Goal: Find specific fact: Find specific fact

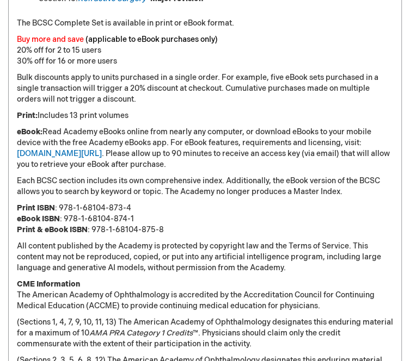
scroll to position [1137, 0]
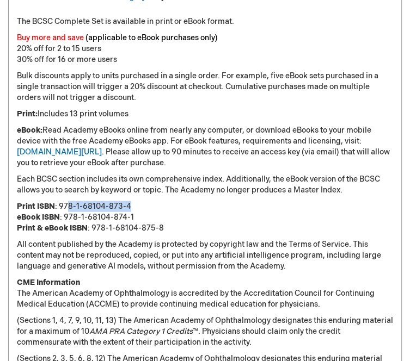
drag, startPoint x: 127, startPoint y: 180, endPoint x: 59, endPoint y: 182, distance: 68.6
click at [59, 201] on p "Print ISBN : 978-1-68104-873-4 eBook ISBN : 978-1-68104-874-1 Print & eBook ISB…" at bounding box center [205, 217] width 376 height 33
drag, startPoint x: 128, startPoint y: 191, endPoint x: 57, endPoint y: 192, distance: 71.9
click at [57, 201] on p "Print ISBN : 978-1-68104-873-4 eBook ISBN : 978-1-68104-874-1 Print & eBook ISB…" at bounding box center [205, 217] width 376 height 33
copy p "978-1-68104-874-1"
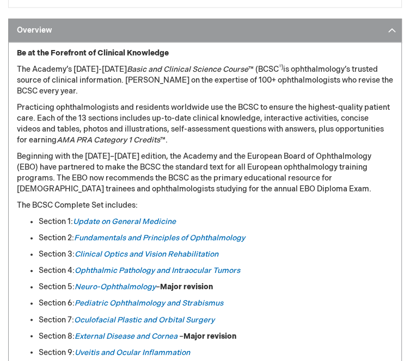
scroll to position [714, 0]
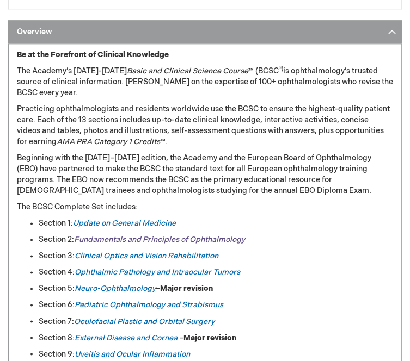
click at [85, 235] on link "Fundamentals and Principles of Ophthalmology" at bounding box center [159, 239] width 171 height 9
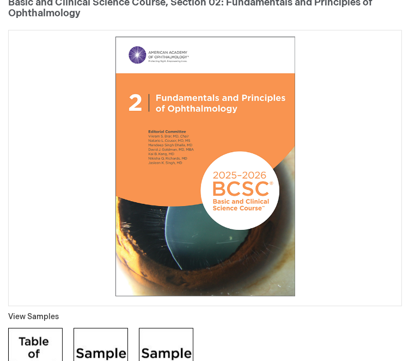
scroll to position [169, 0]
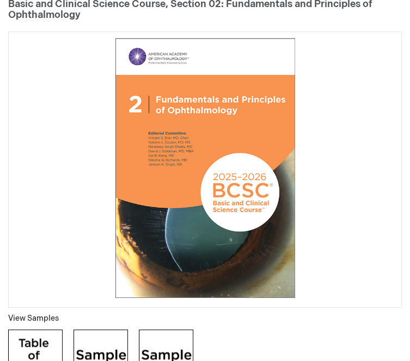
click at [35, 330] on img at bounding box center [35, 357] width 54 height 54
click at [96, 330] on img at bounding box center [100, 357] width 54 height 54
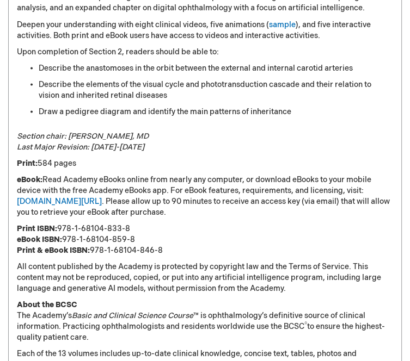
scroll to position [1008, 0]
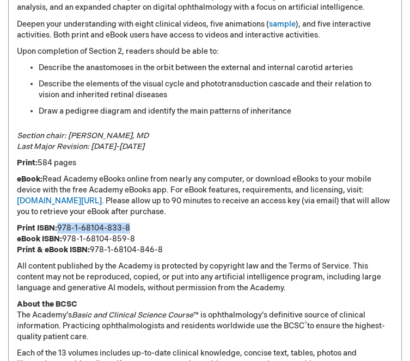
drag, startPoint x: 123, startPoint y: 218, endPoint x: 52, endPoint y: 219, distance: 70.8
click at [52, 223] on p "Print ISBN: 978-1-68104-833-8 eBook ISBN: 978-1-68104-859-8 Print & eBook ISBN:…" at bounding box center [205, 239] width 376 height 33
copy p "978-1-68104-833-8"
